Goal: Task Accomplishment & Management: Manage account settings

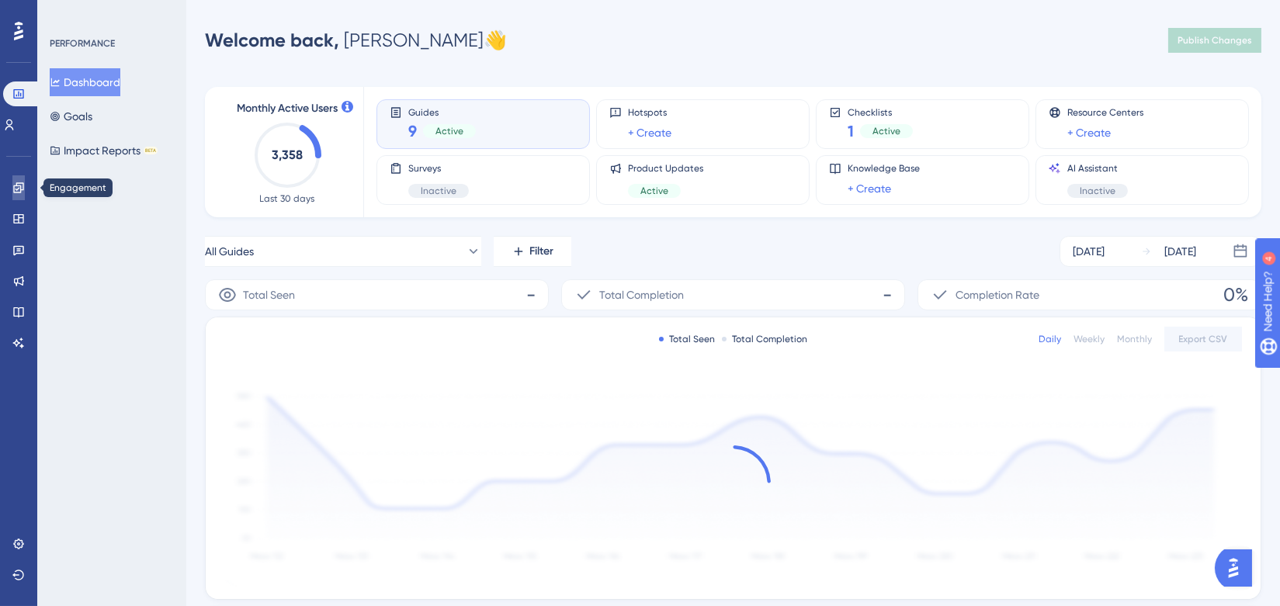
click at [22, 196] on link at bounding box center [18, 187] width 12 height 25
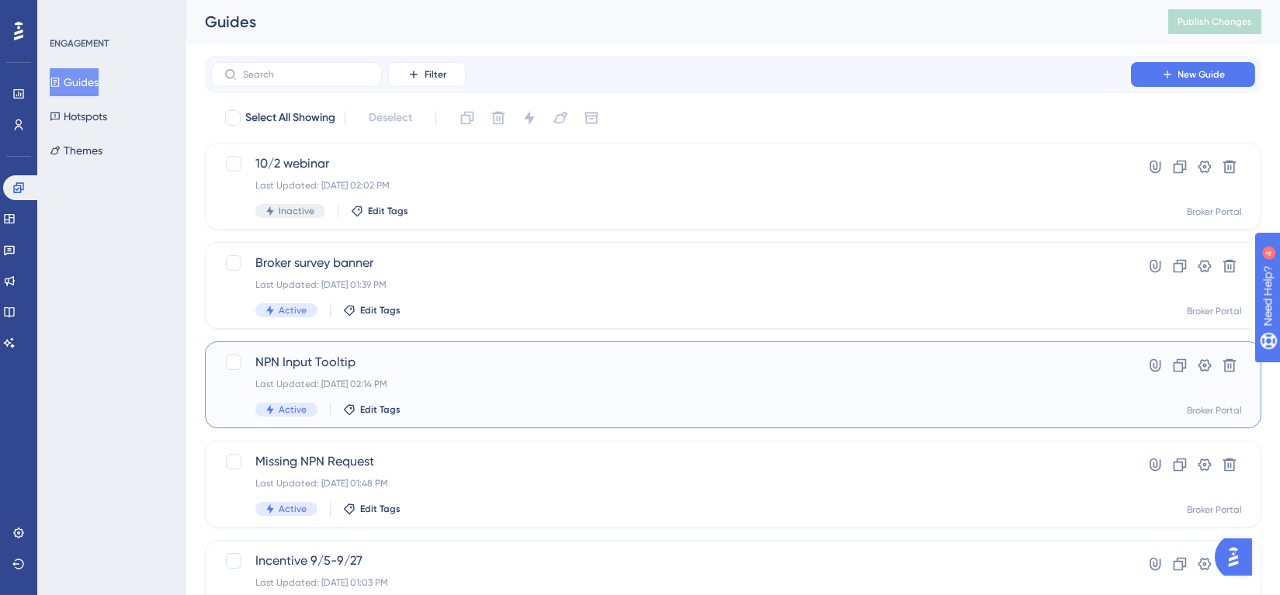
click at [407, 352] on div "NPN Input Tooltip Last Updated: [DATE] 02:14 PM Active Edit Tags Hyperlink Clon…" at bounding box center [733, 384] width 1056 height 87
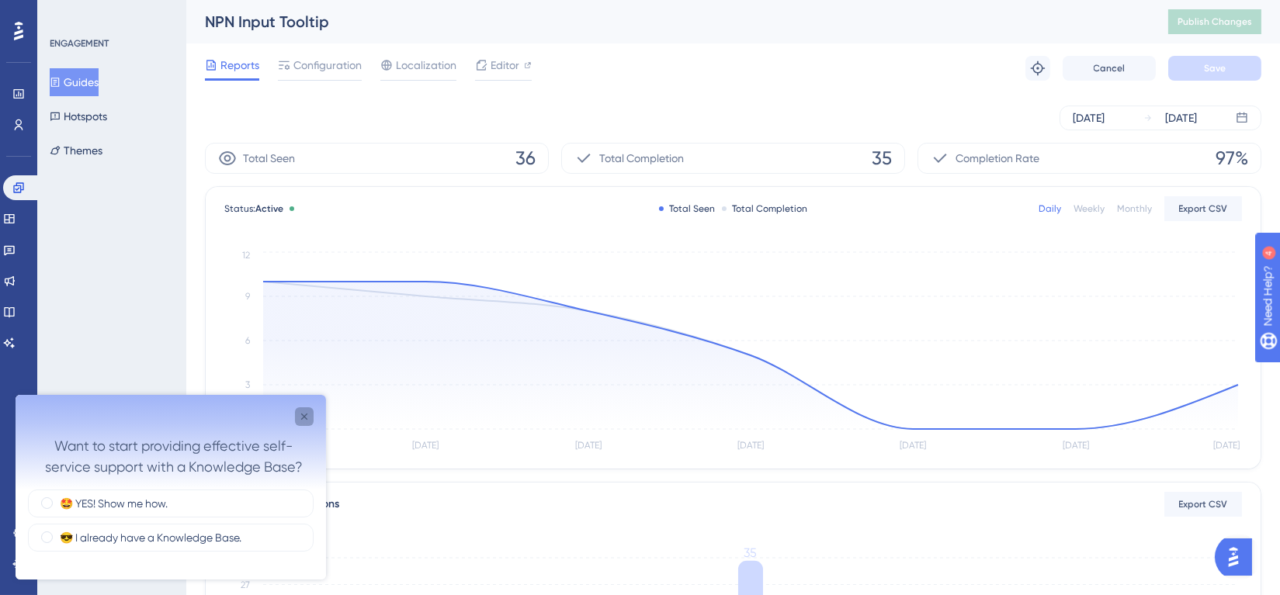
click at [302, 418] on icon "Close survey" at bounding box center [304, 417] width 6 height 6
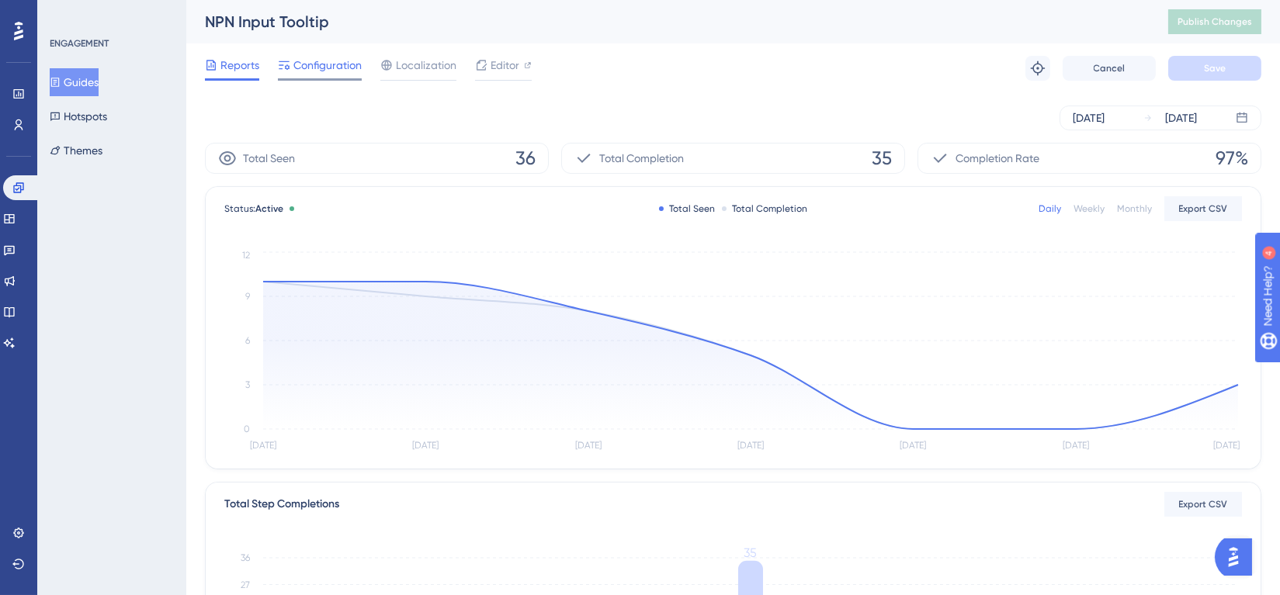
click at [319, 75] on div "Configuration" at bounding box center [320, 68] width 84 height 25
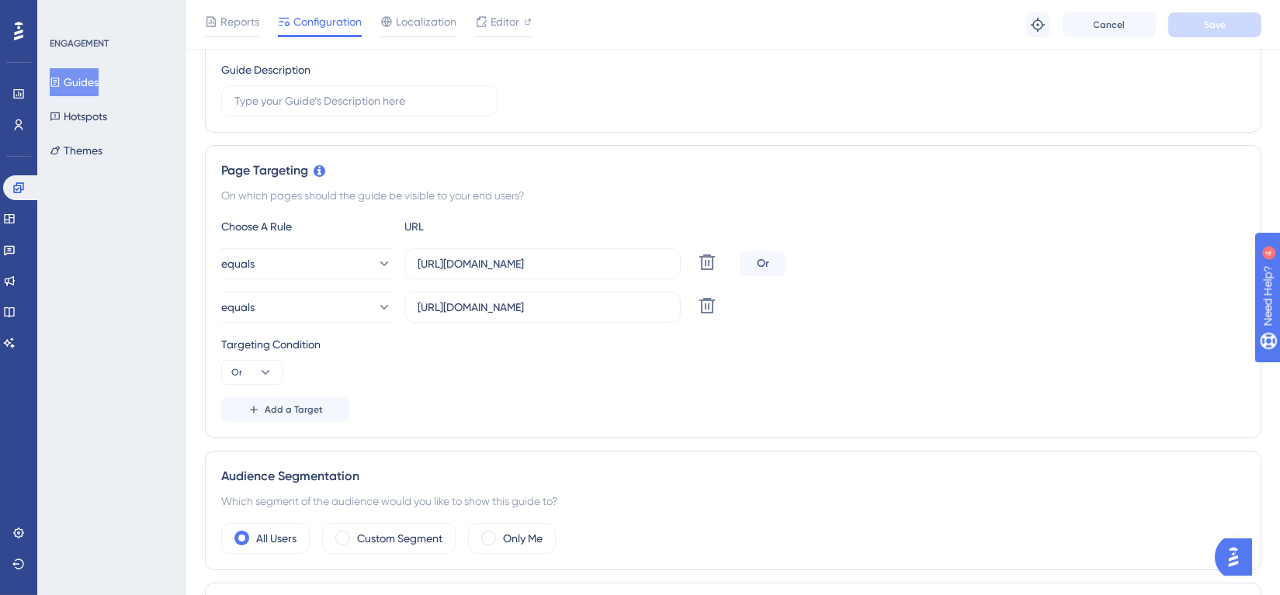
scroll to position [497, 0]
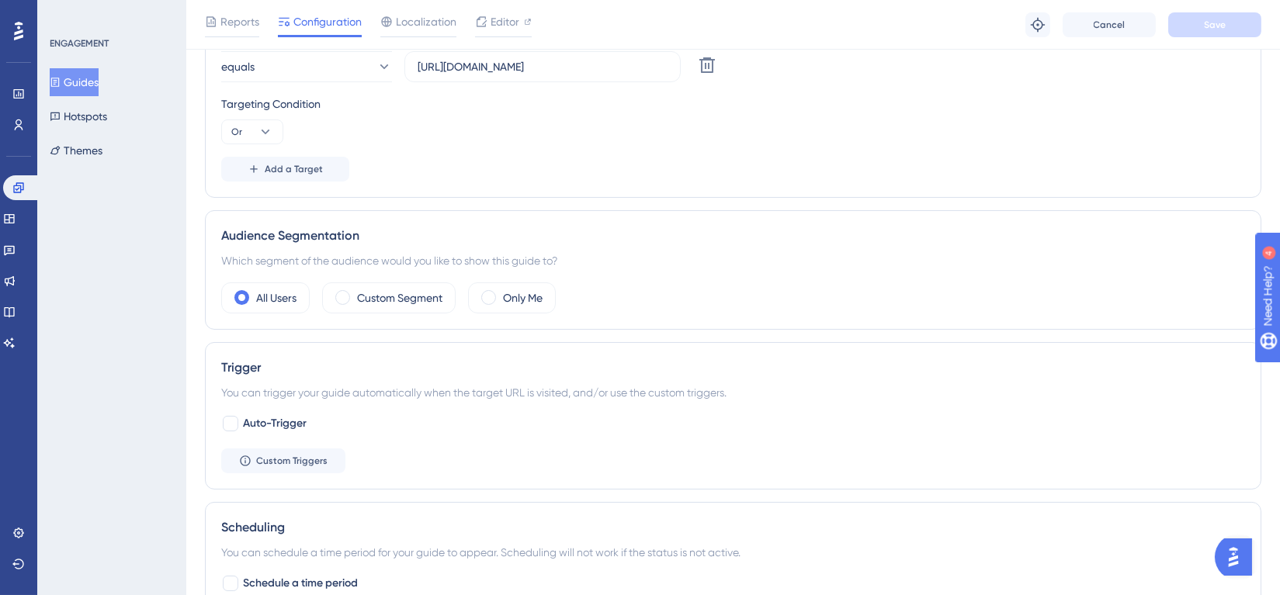
click at [803, 49] on div "Reports Configuration Localization Editor Troubleshoot Cancel Save" at bounding box center [733, 25] width 1094 height 50
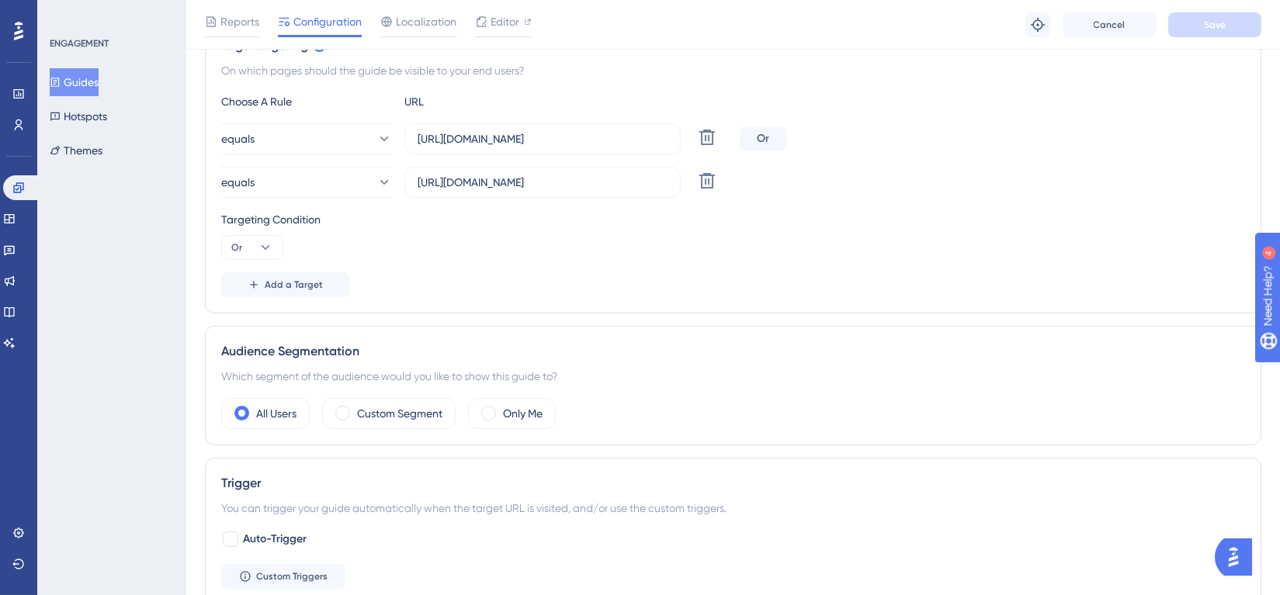
scroll to position [364, 0]
